Goal: Information Seeking & Learning: Learn about a topic

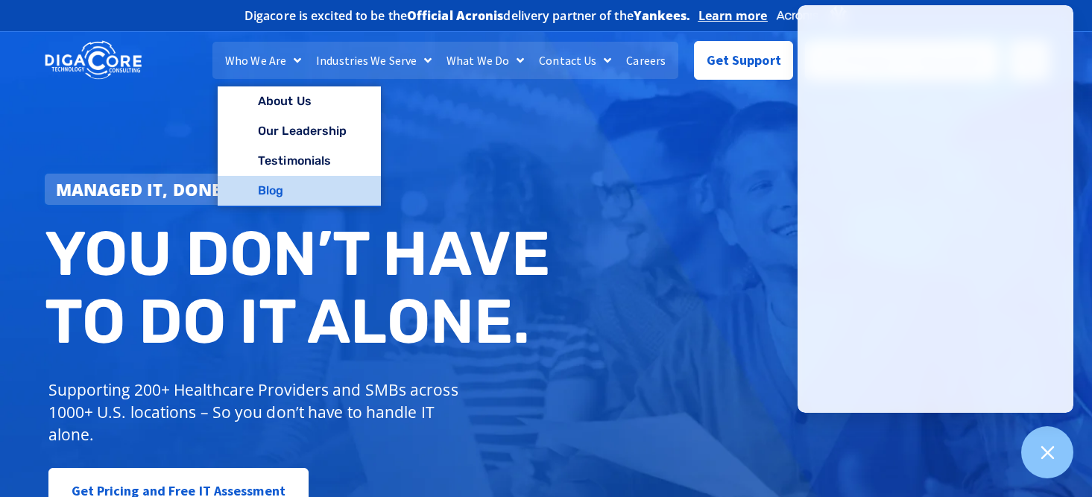
click at [289, 204] on link "Blog" at bounding box center [299, 191] width 163 height 30
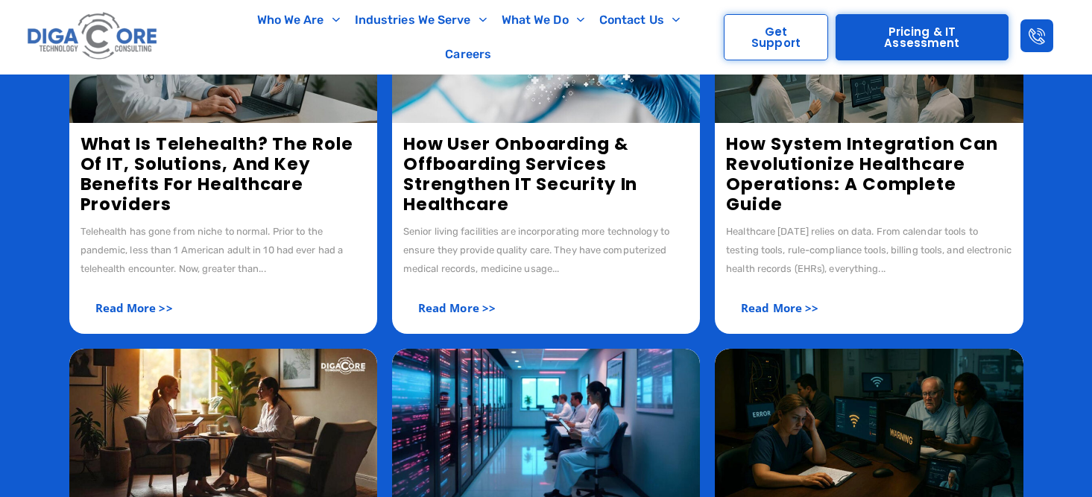
scroll to position [397, 0]
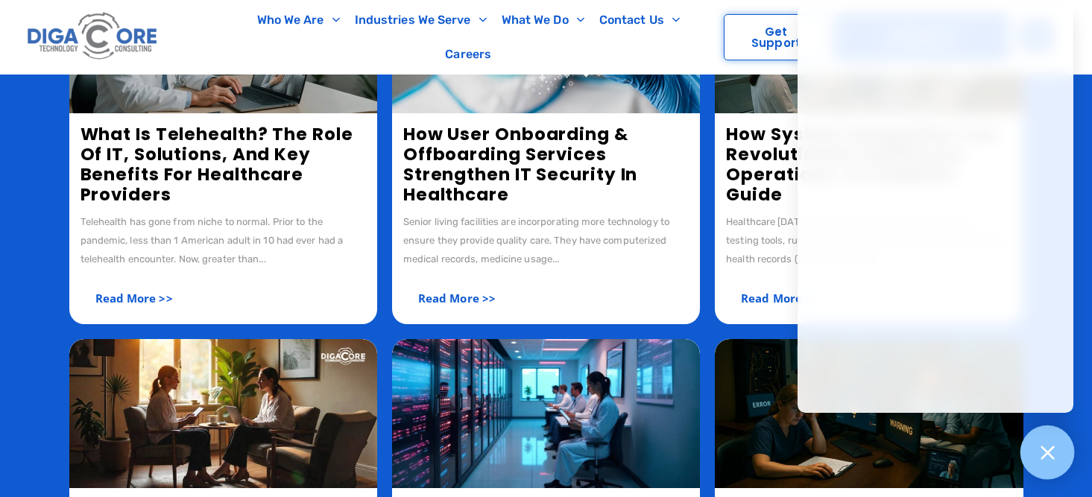
click at [1050, 456] on icon at bounding box center [1047, 452] width 13 height 13
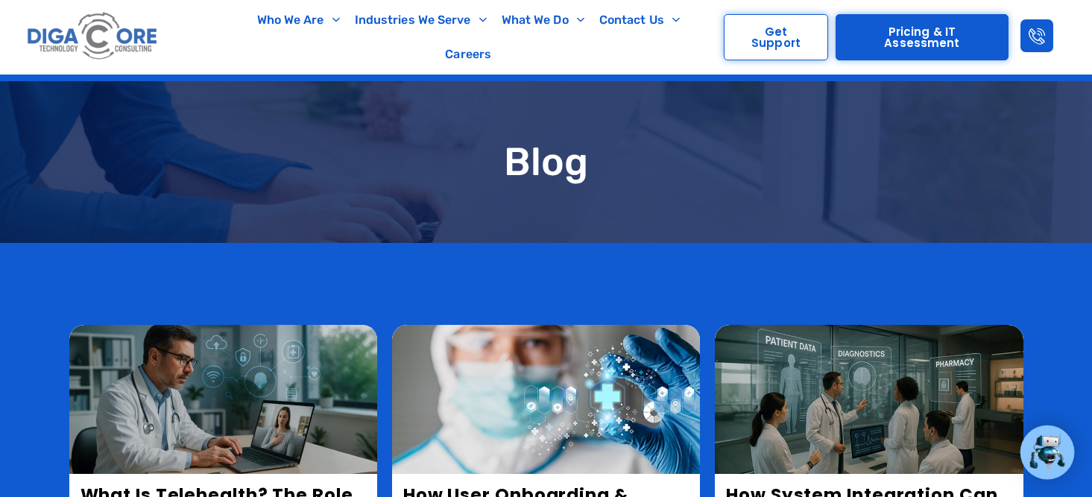
scroll to position [0, 0]
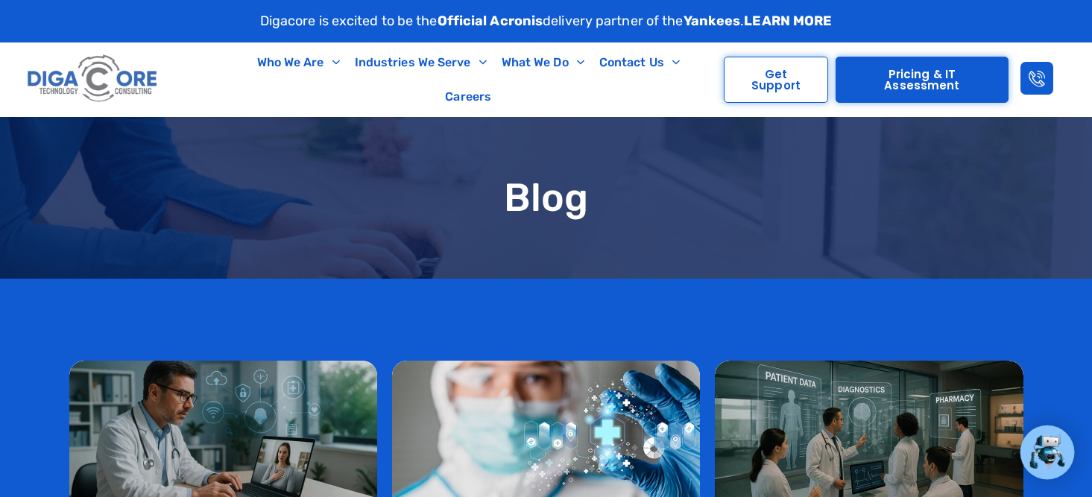
click at [104, 104] on img at bounding box center [93, 79] width 138 height 58
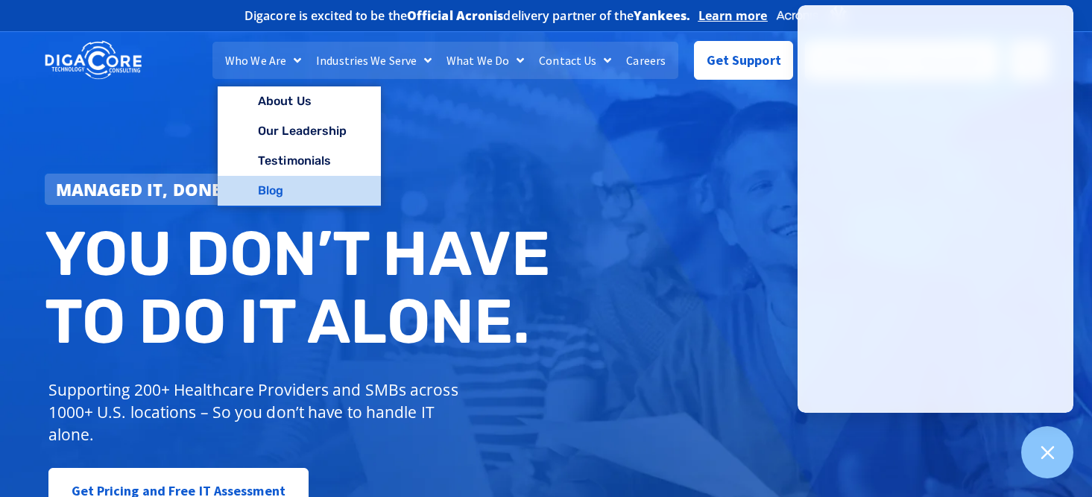
click at [283, 199] on link "Blog" at bounding box center [299, 191] width 163 height 30
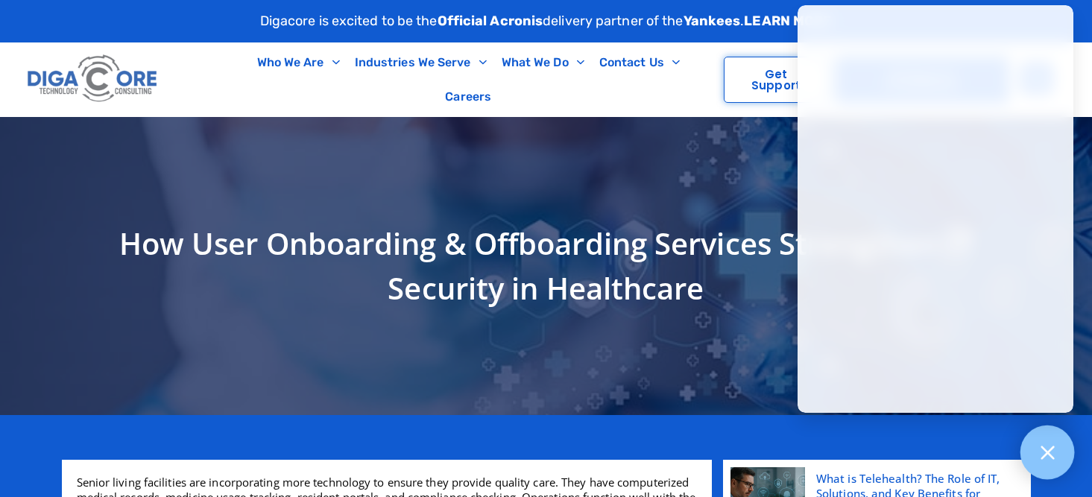
click at [1056, 462] on div at bounding box center [1048, 453] width 54 height 54
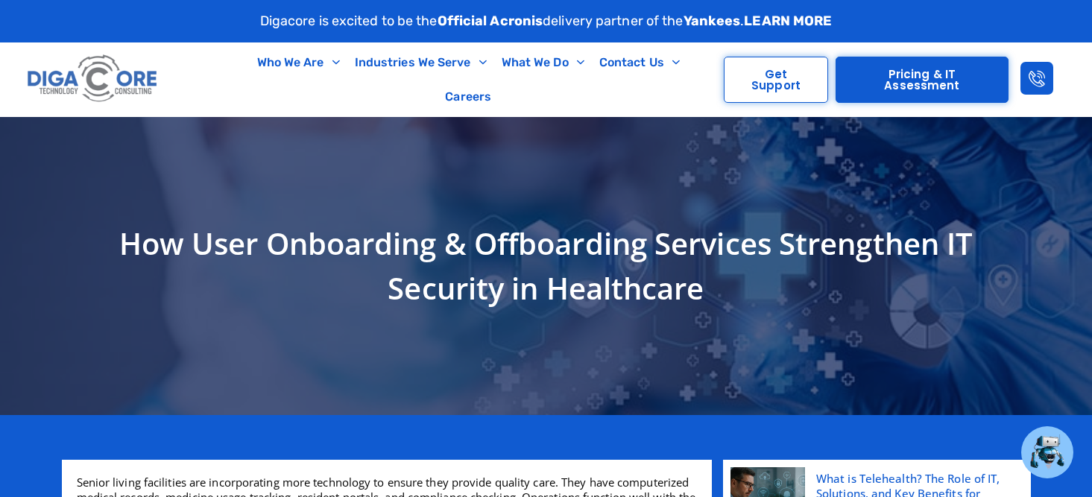
click at [248, 304] on h1 "How User Onboarding & Offboarding Services Strengthen IT Security in Healthcare" at bounding box center [546, 265] width 954 height 89
click at [87, 95] on img at bounding box center [93, 79] width 138 height 58
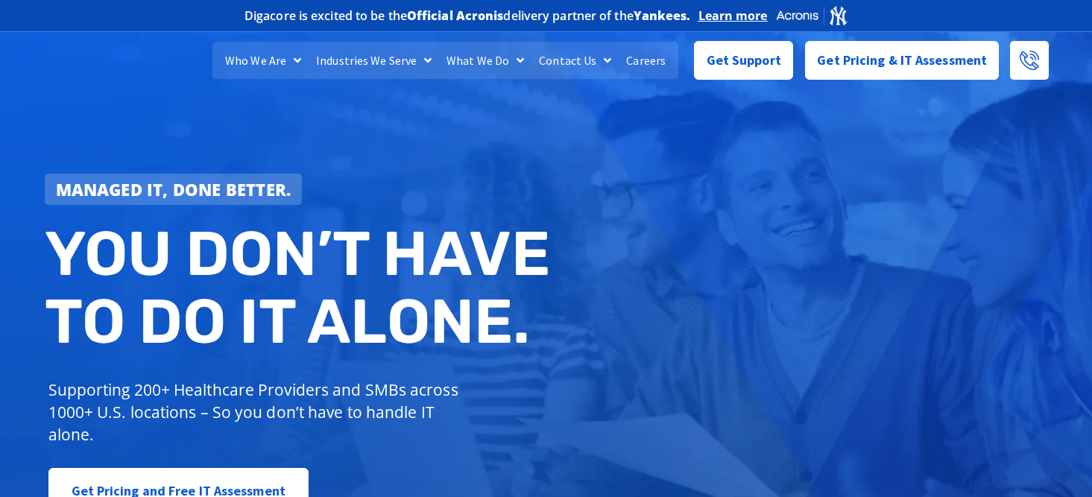
scroll to position [180, 0]
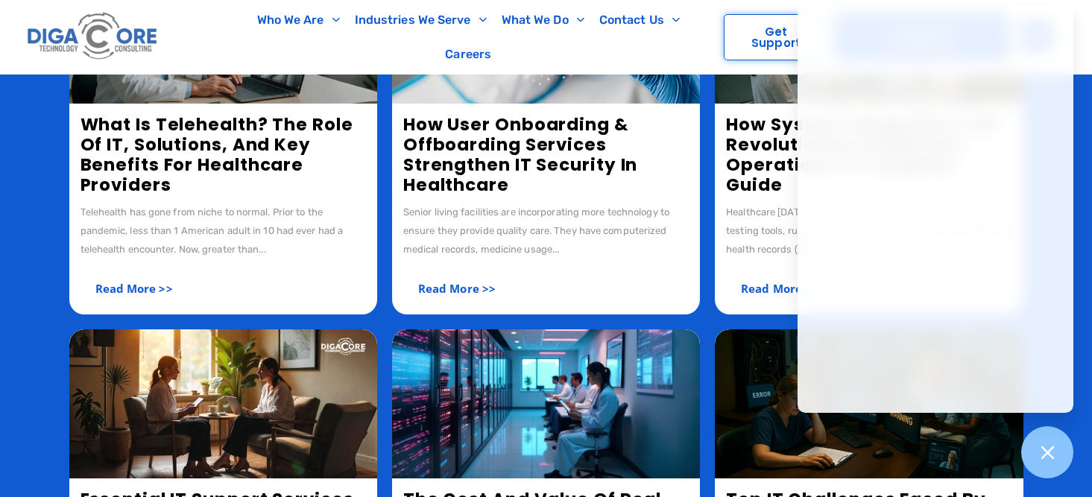
scroll to position [341, 0]
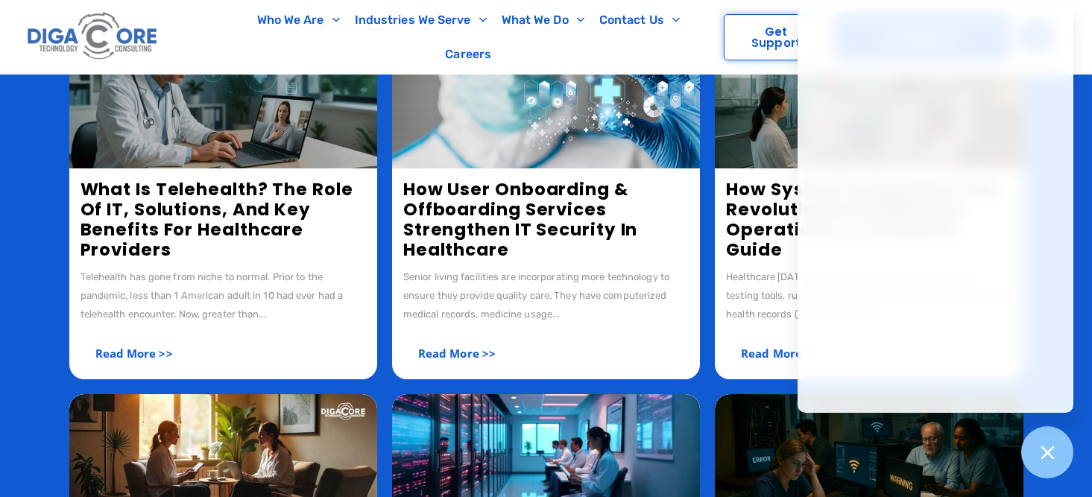
click at [125, 209] on link "What is Telehealth? The Role of IT, Solutions, and Key Benefits for Healthcare …" at bounding box center [217, 219] width 273 height 84
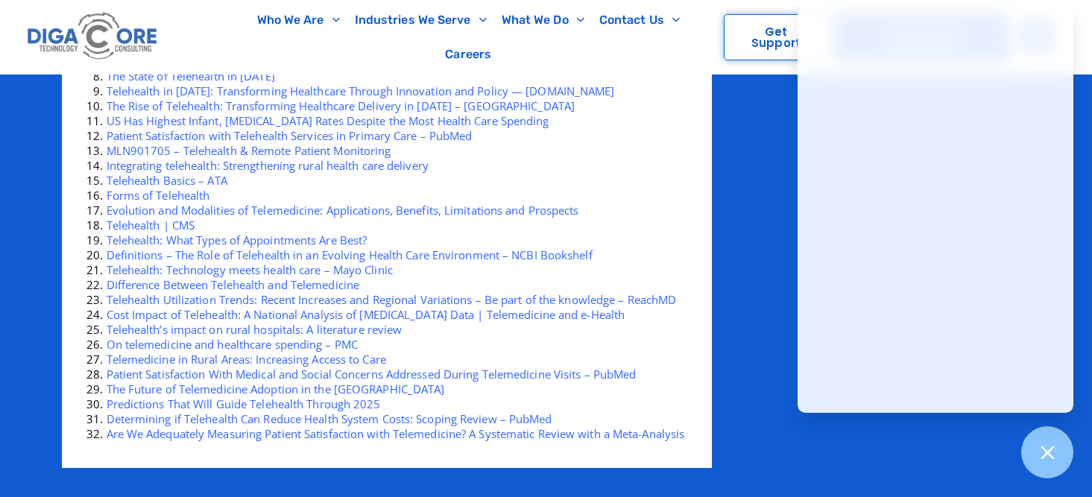
scroll to position [3360, 0]
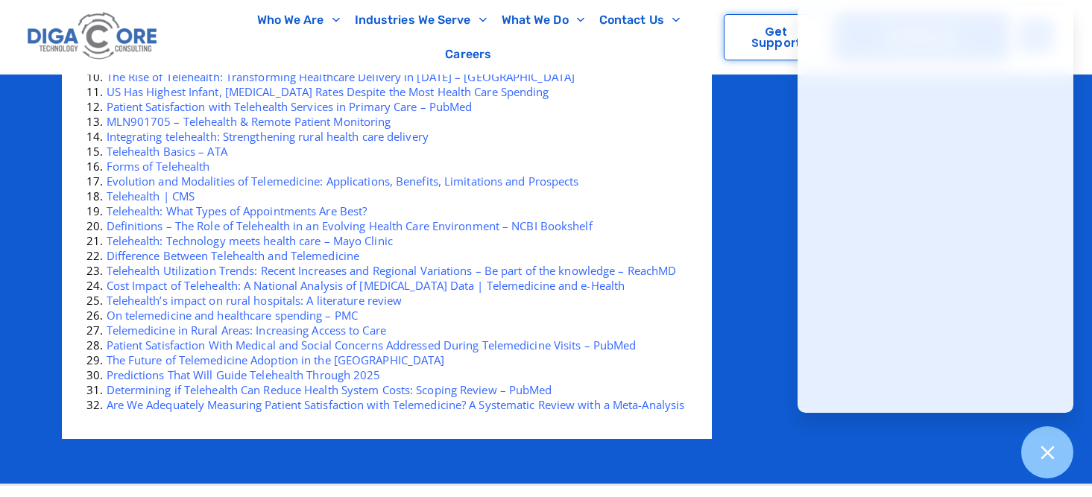
click at [265, 341] on link "Patient Satisfaction With Medical and Social Concerns Addressed During Telemedi…" at bounding box center [372, 345] width 530 height 15
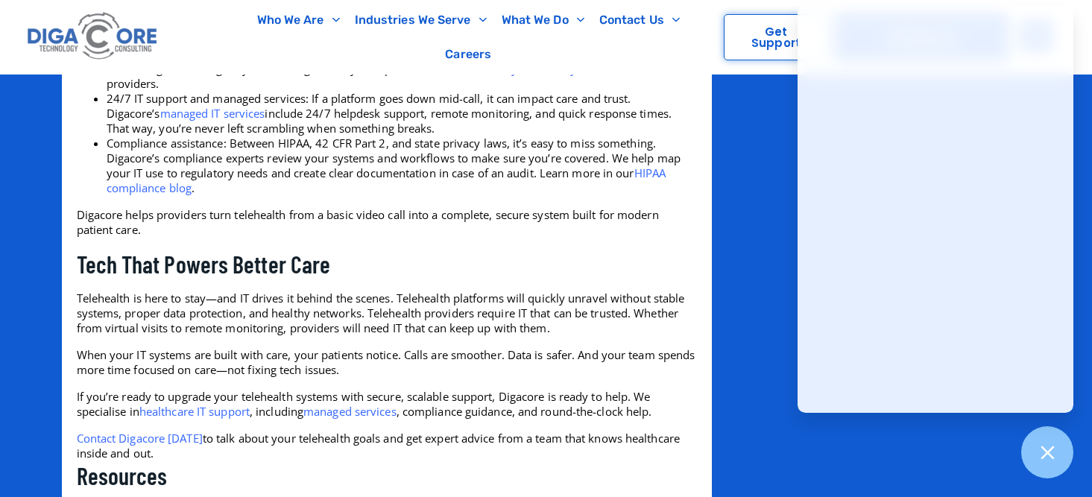
scroll to position [2271, 0]
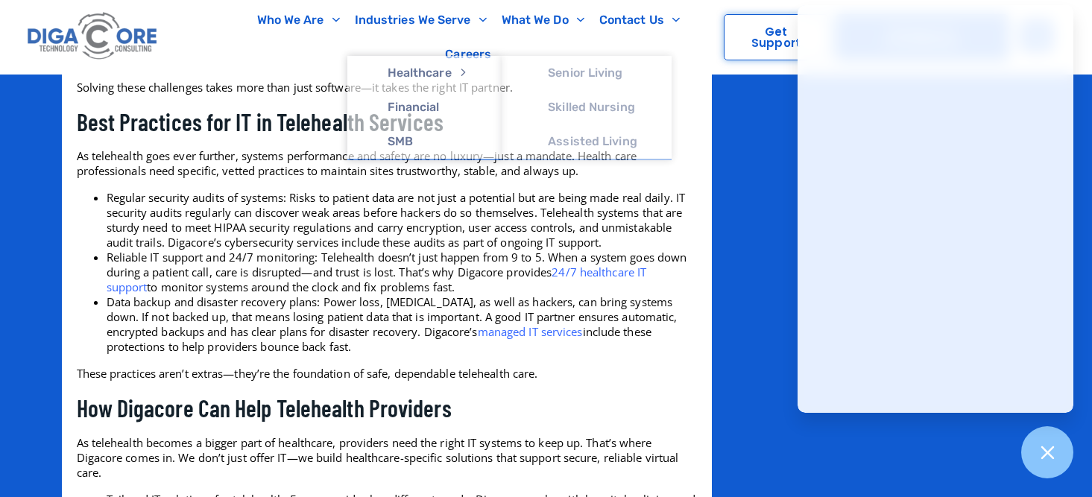
click at [345, 417] on h2 "How Digacore Can Help Telehealth Providers" at bounding box center [387, 408] width 620 height 31
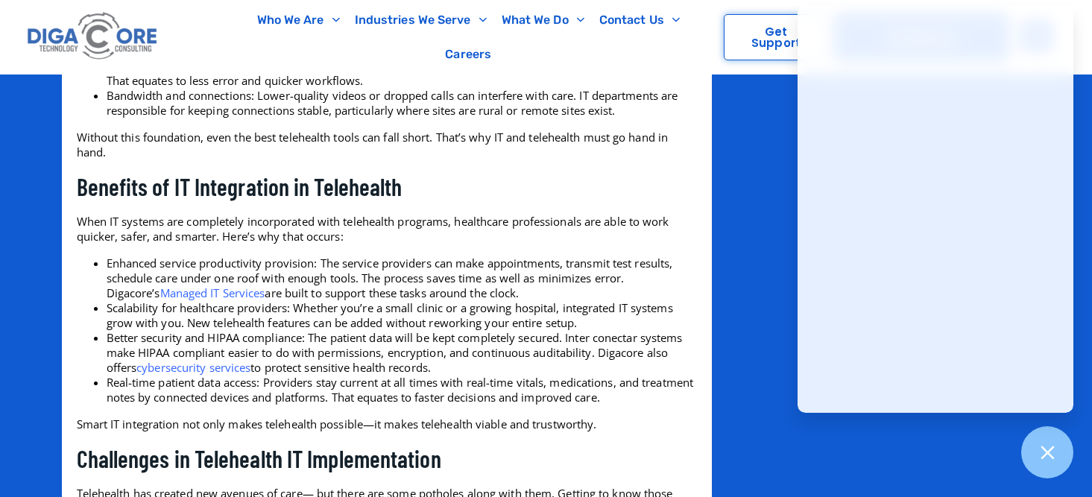
scroll to position [1879, 0]
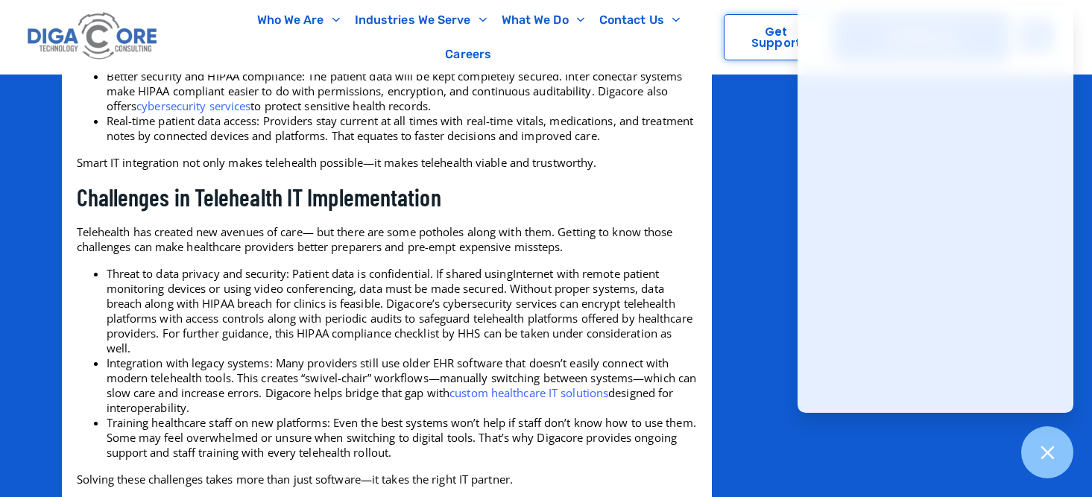
click at [532, 395] on link "custom healthcare IT solutions" at bounding box center [529, 392] width 159 height 15
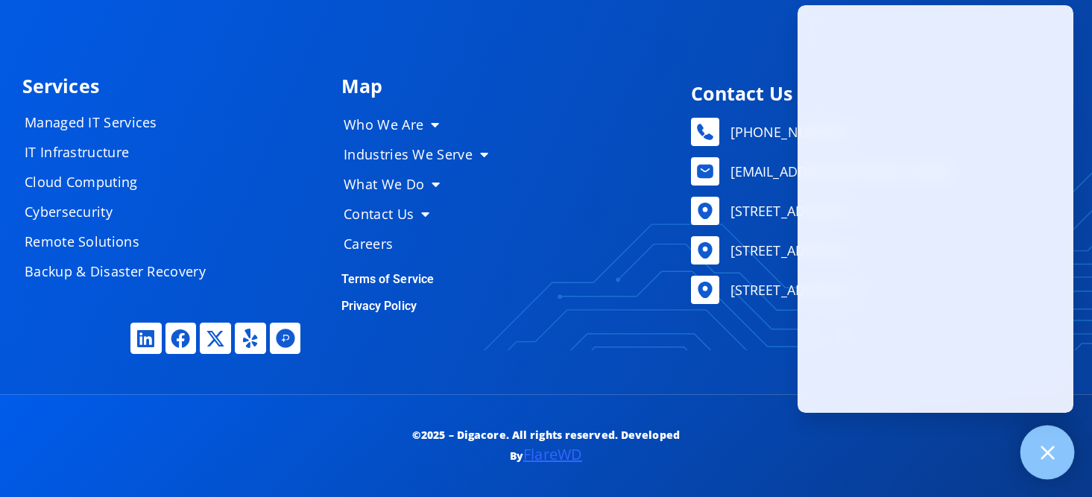
scroll to position [7407, 0]
click at [1060, 457] on div at bounding box center [1048, 453] width 54 height 54
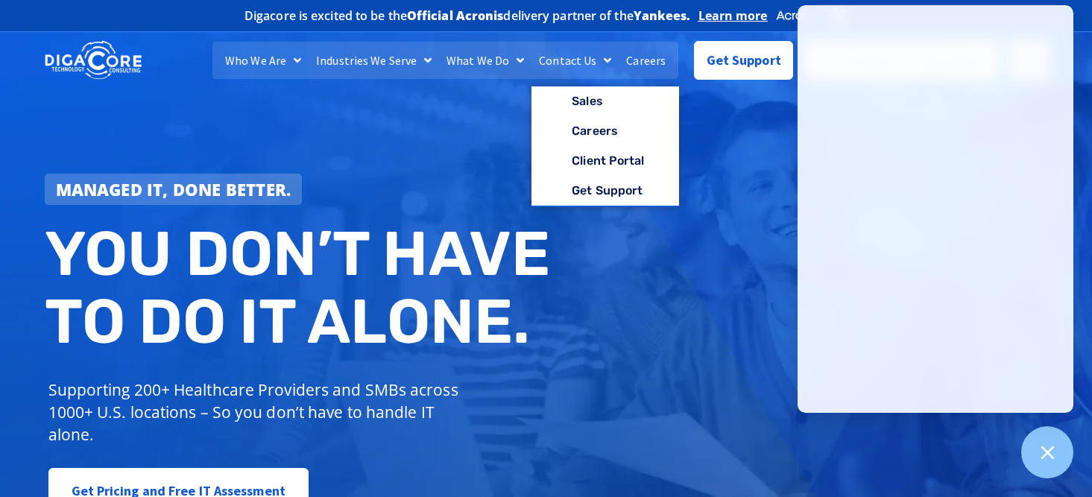
click at [670, 309] on div "Managed IT, done better. You don’t have to do IT alone. Supporting 200+ Healthc…" at bounding box center [546, 302] width 1092 height 558
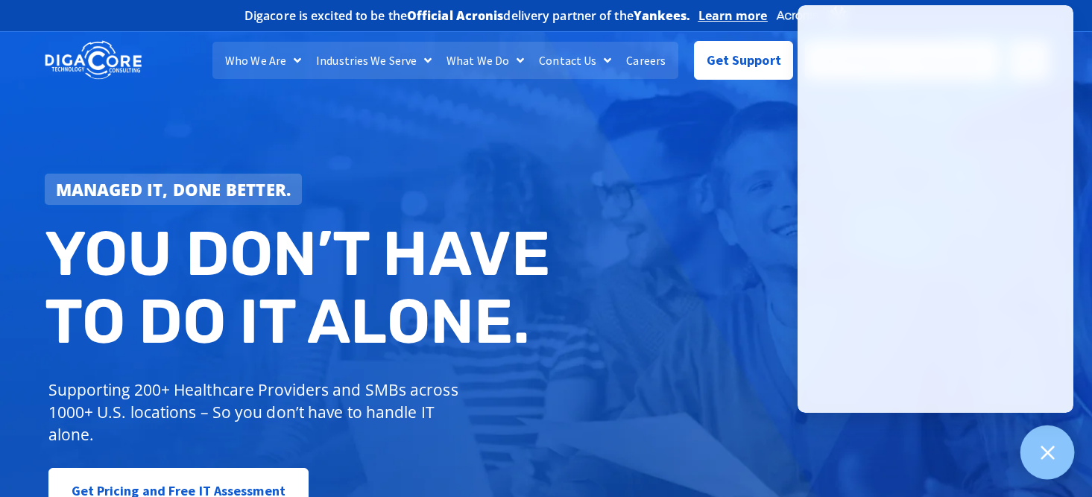
click at [1035, 469] on div at bounding box center [1048, 453] width 54 height 54
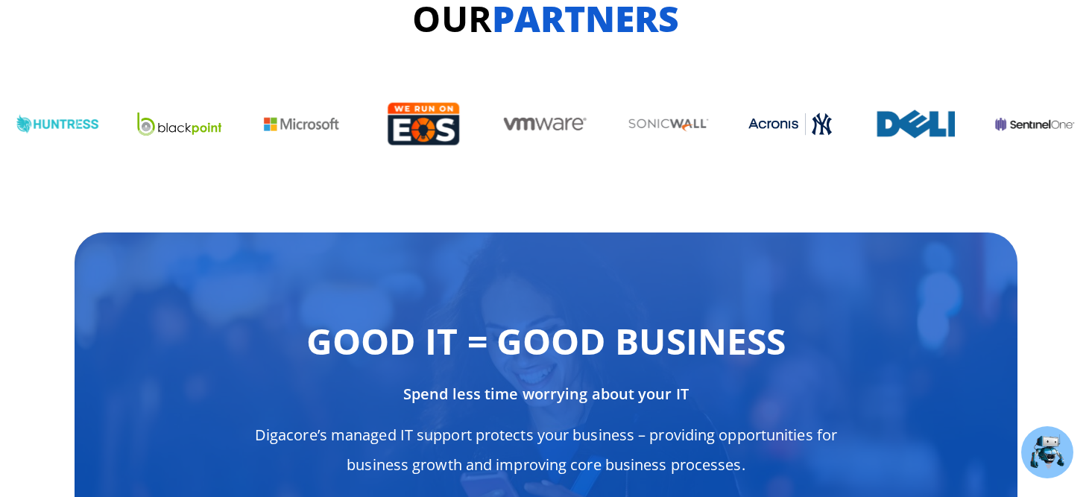
scroll to position [5903, 0]
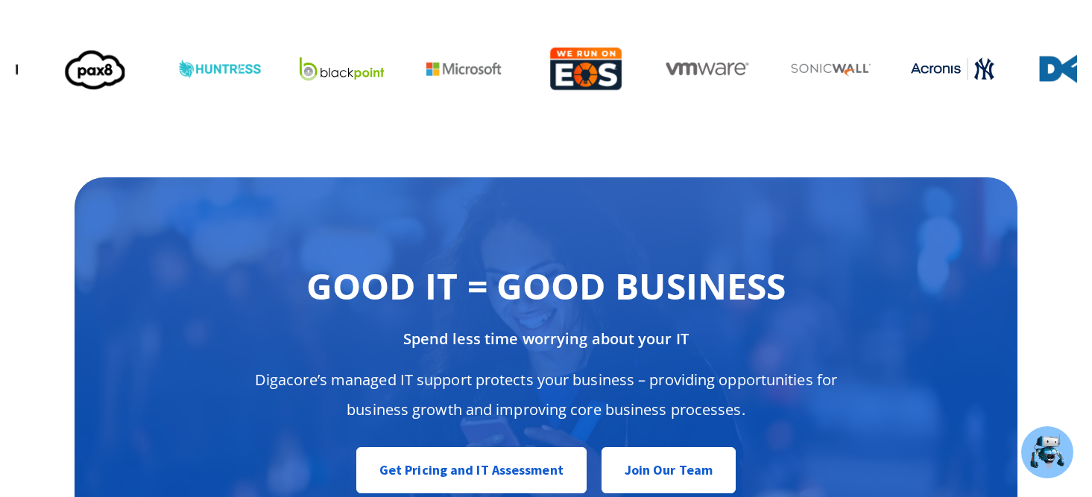
click at [464, 80] on div "Image Carousel" at bounding box center [546, 69] width 1062 height 98
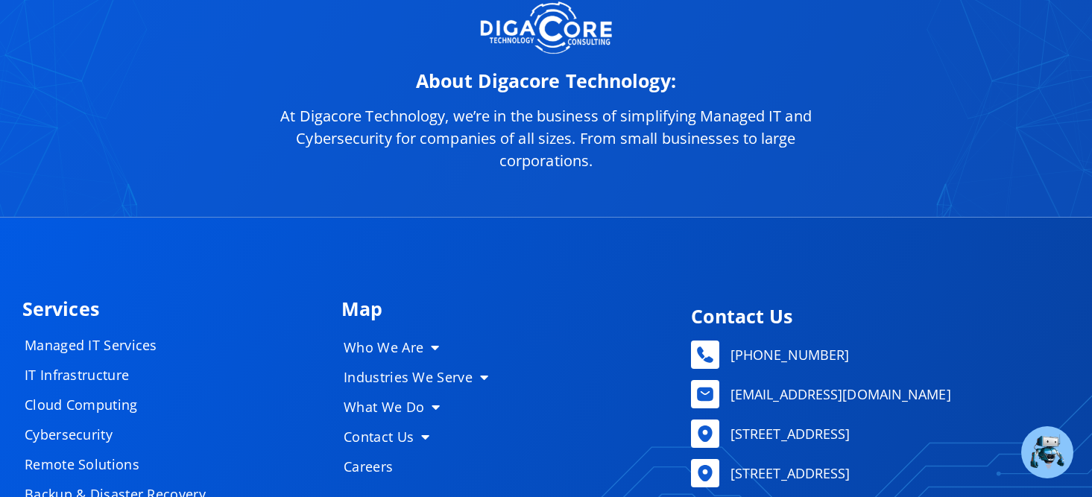
scroll to position [7407, 0]
